Goal: Communication & Community: Answer question/provide support

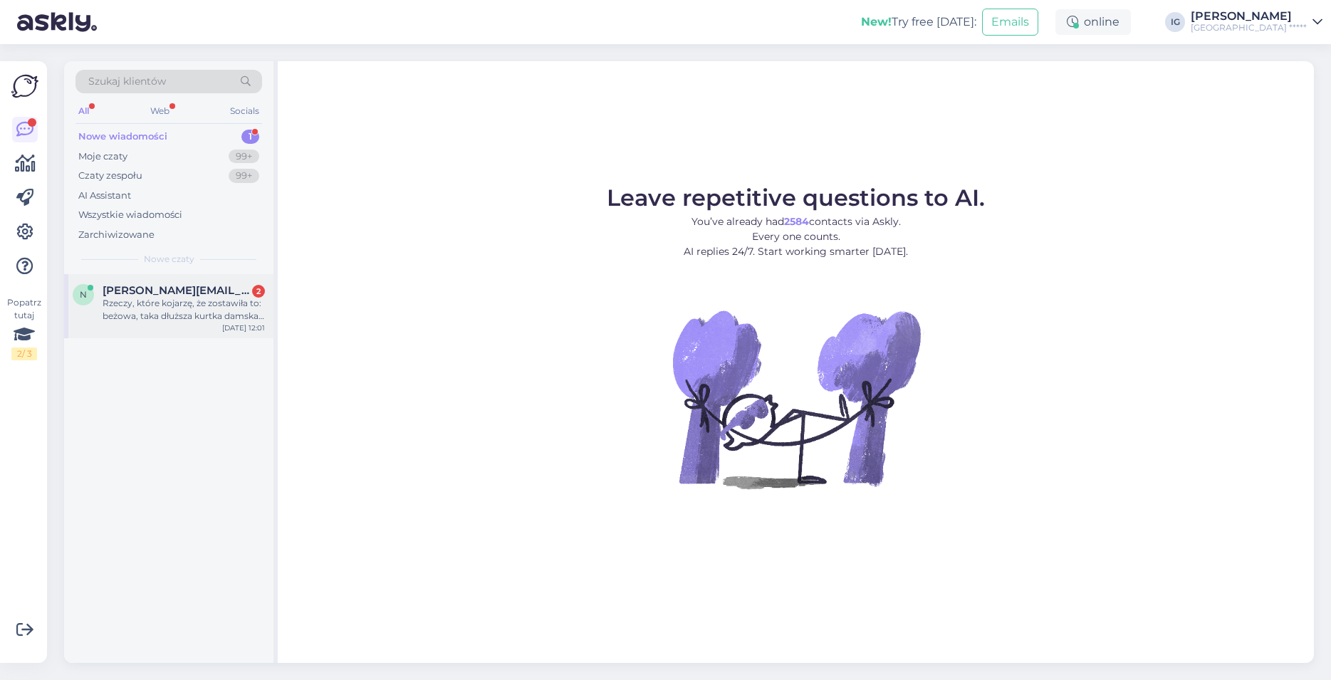
click at [137, 296] on span "[PERSON_NAME][EMAIL_ADDRESS][DOMAIN_NAME]" at bounding box center [177, 290] width 148 height 13
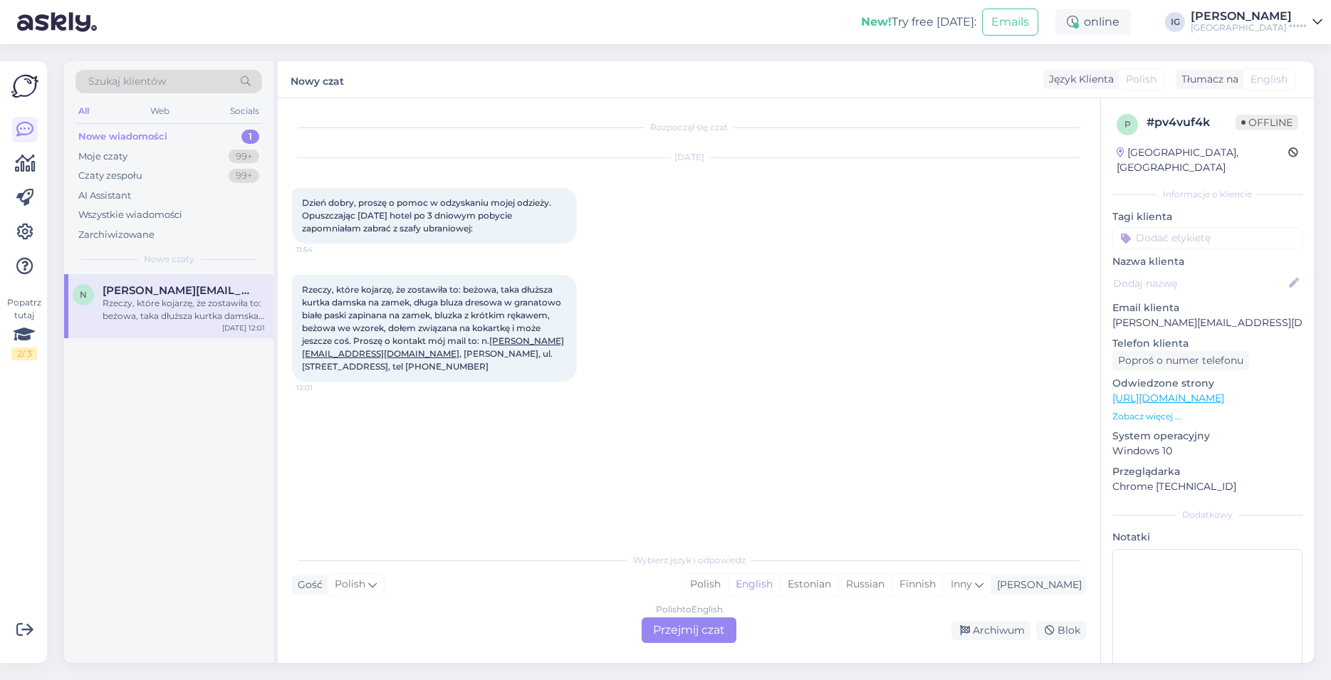
click at [678, 633] on div "Polish to English Przejmij czat" at bounding box center [688, 630] width 95 height 26
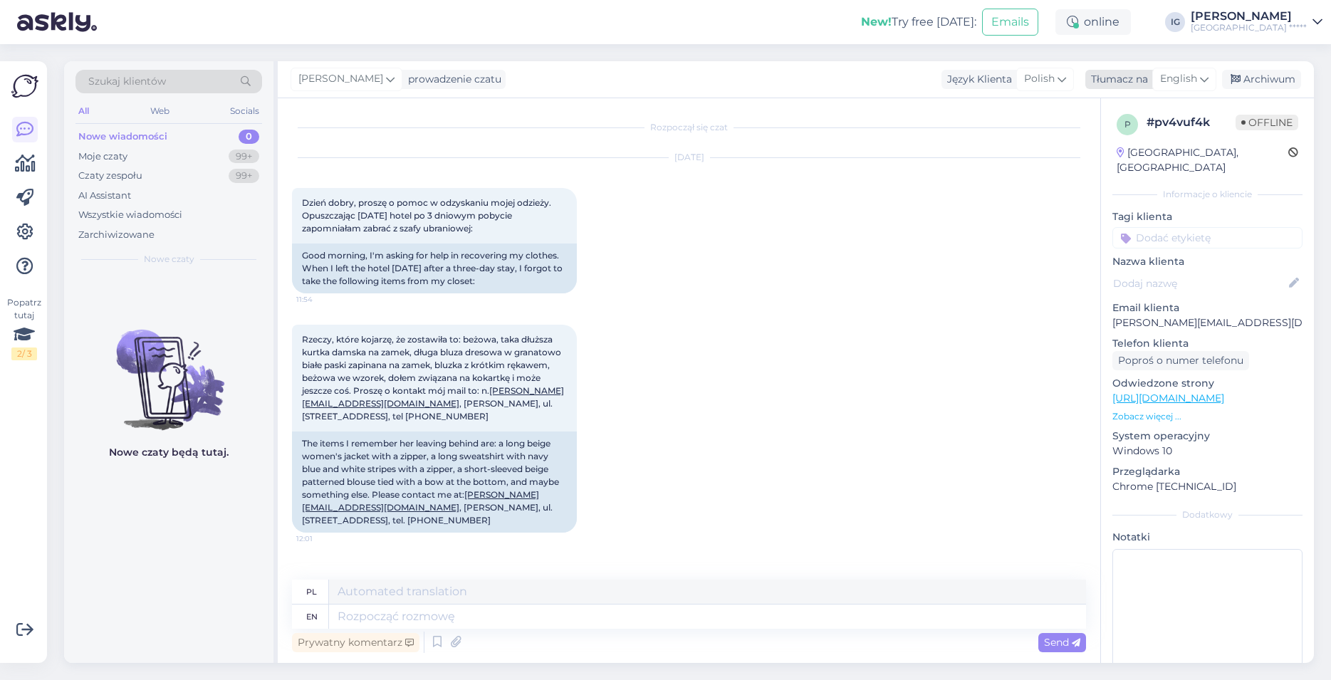
click at [1191, 78] on span "English" at bounding box center [1178, 79] width 37 height 16
type input "po"
click at [1131, 134] on link "Polish" at bounding box center [1150, 142] width 157 height 23
click at [382, 614] on textarea at bounding box center [689, 614] width 794 height 30
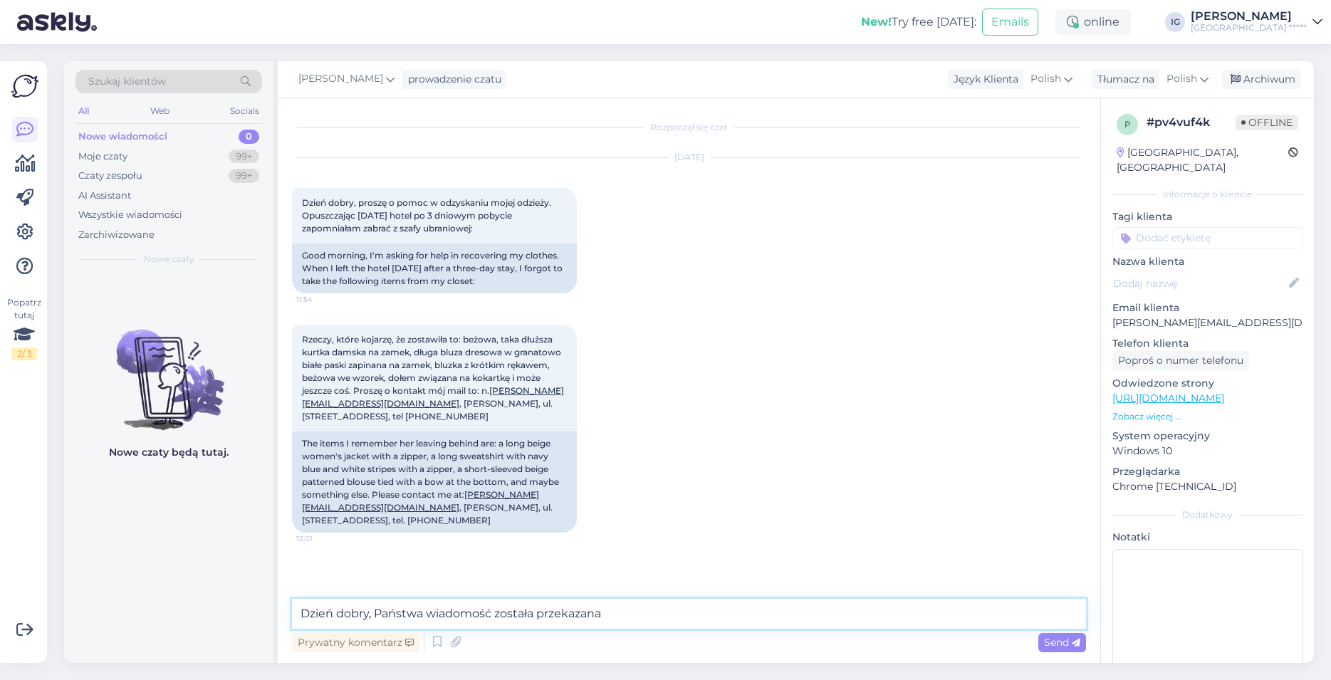
click at [610, 609] on textarea "Dzień dobry, Państwa wiadomość została przekazana" at bounding box center [689, 614] width 794 height 30
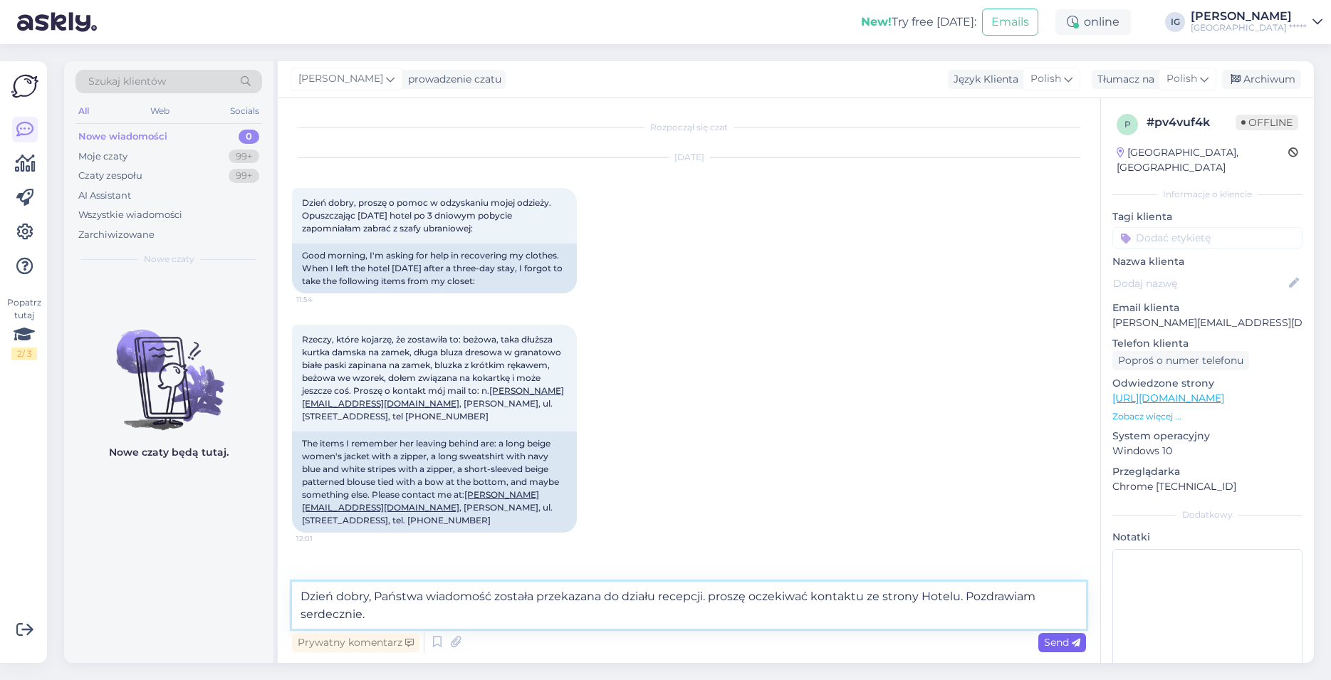
type textarea "Dzień dobry, Państwa wiadomość została przekazana do działu recepcji. proszę oc…"
click at [1057, 643] on span "Send" at bounding box center [1062, 642] width 36 height 13
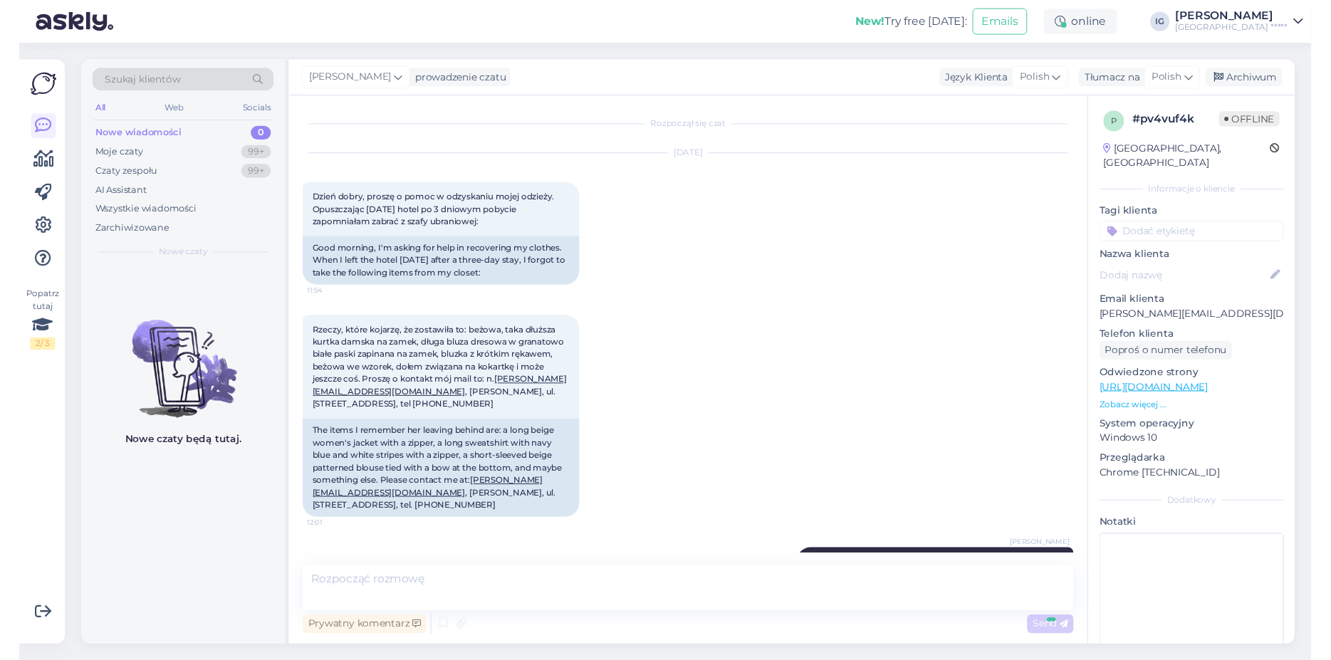
scroll to position [49, 0]
